Goal: Navigation & Orientation: Find specific page/section

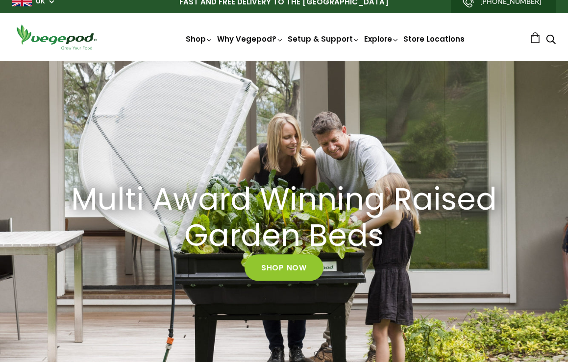
scroll to position [6, 0]
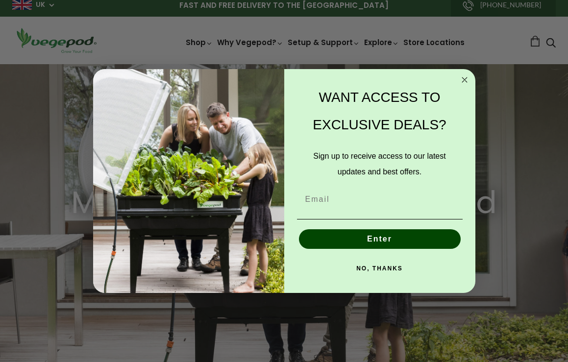
click at [463, 78] on circle "Close dialog" at bounding box center [463, 79] width 11 height 11
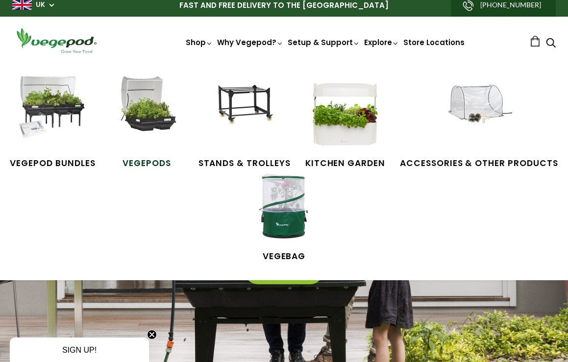
click at [155, 136] on img at bounding box center [146, 112] width 73 height 73
click at [361, 124] on img at bounding box center [344, 112] width 73 height 73
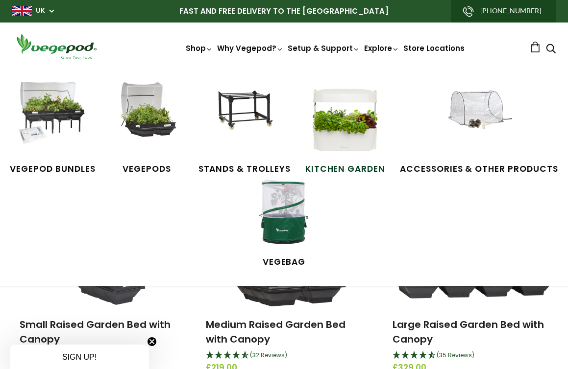
click at [336, 130] on img at bounding box center [344, 118] width 73 height 73
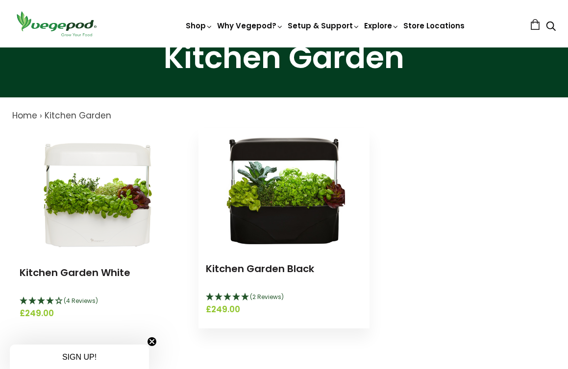
scroll to position [55, 0]
